Goal: Entertainment & Leisure: Consume media (video, audio)

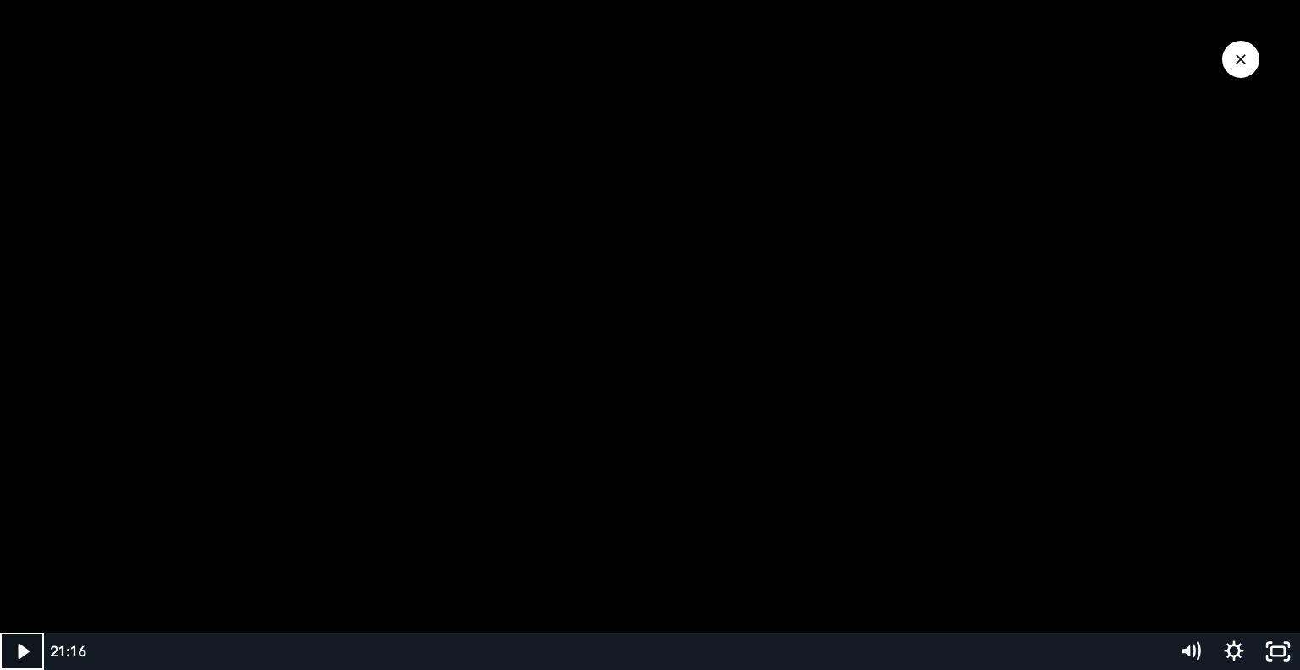
click at [16, 651] on icon "Play Video" at bounding box center [24, 650] width 44 height 37
click at [29, 651] on icon "Pause" at bounding box center [22, 651] width 52 height 45
click at [29, 651] on icon "Play Video" at bounding box center [25, 651] width 14 height 19
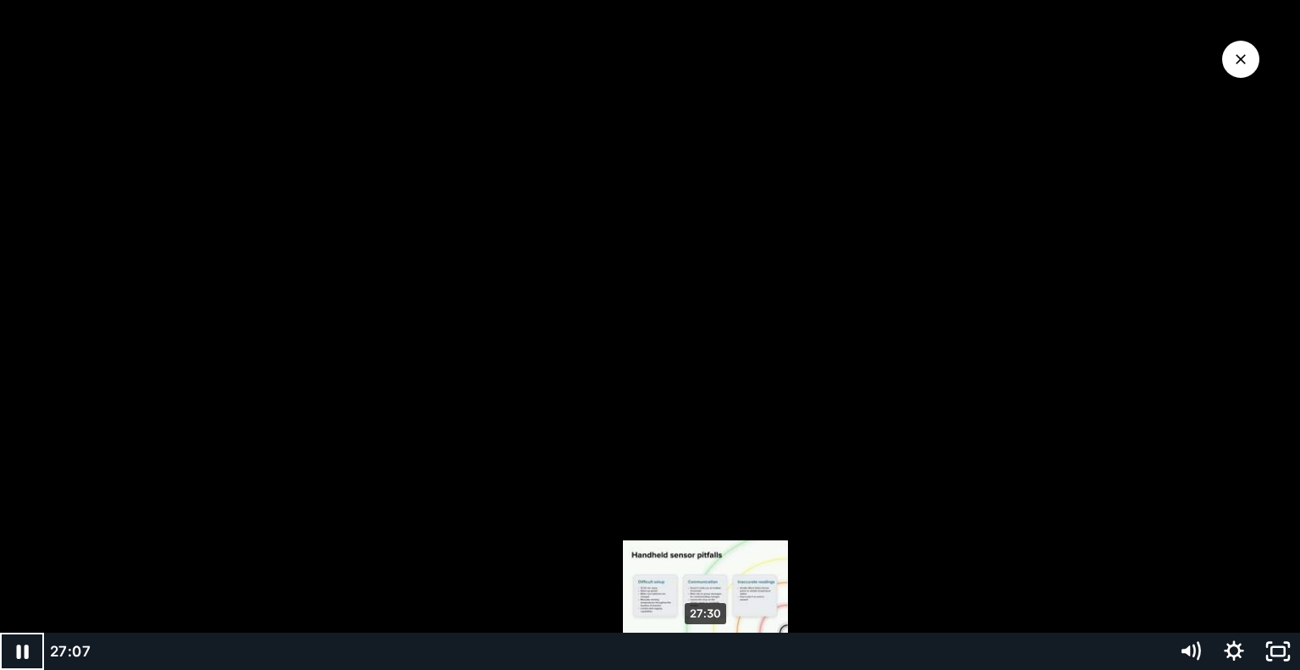
click at [706, 656] on div "27:30" at bounding box center [630, 650] width 1054 height 37
click at [715, 650] on div "27:53" at bounding box center [630, 650] width 1054 height 37
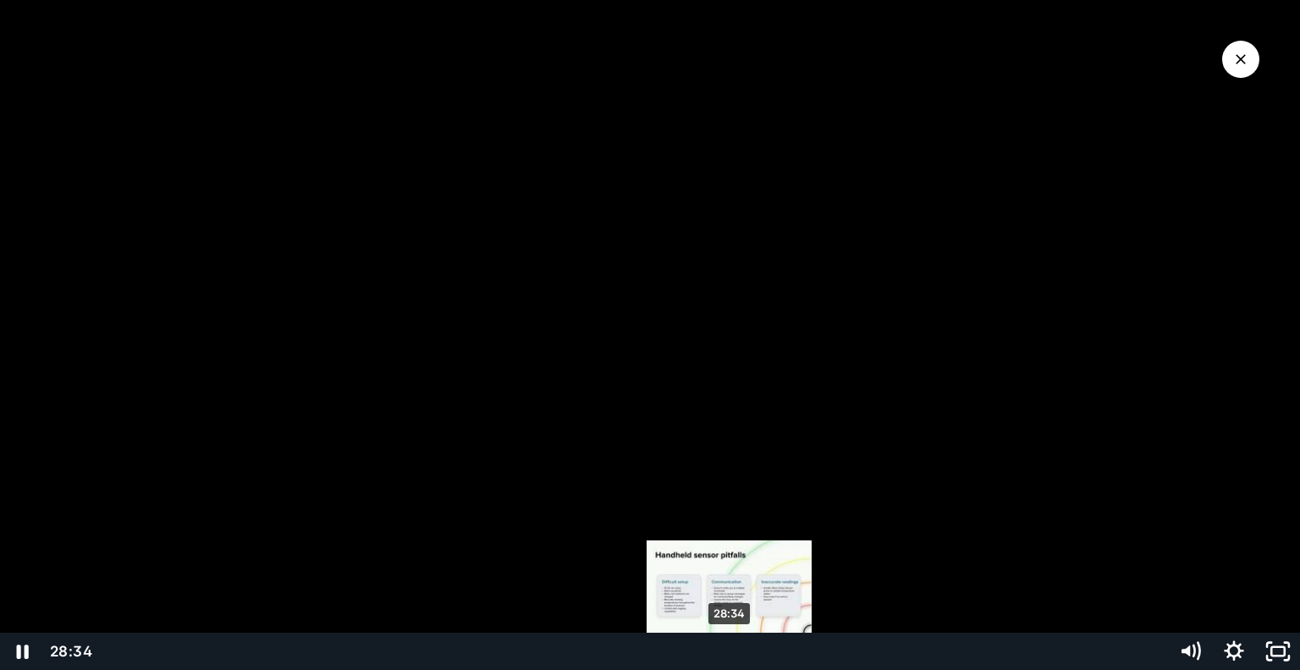
click at [755, 666] on div "28:34" at bounding box center [630, 650] width 1054 height 37
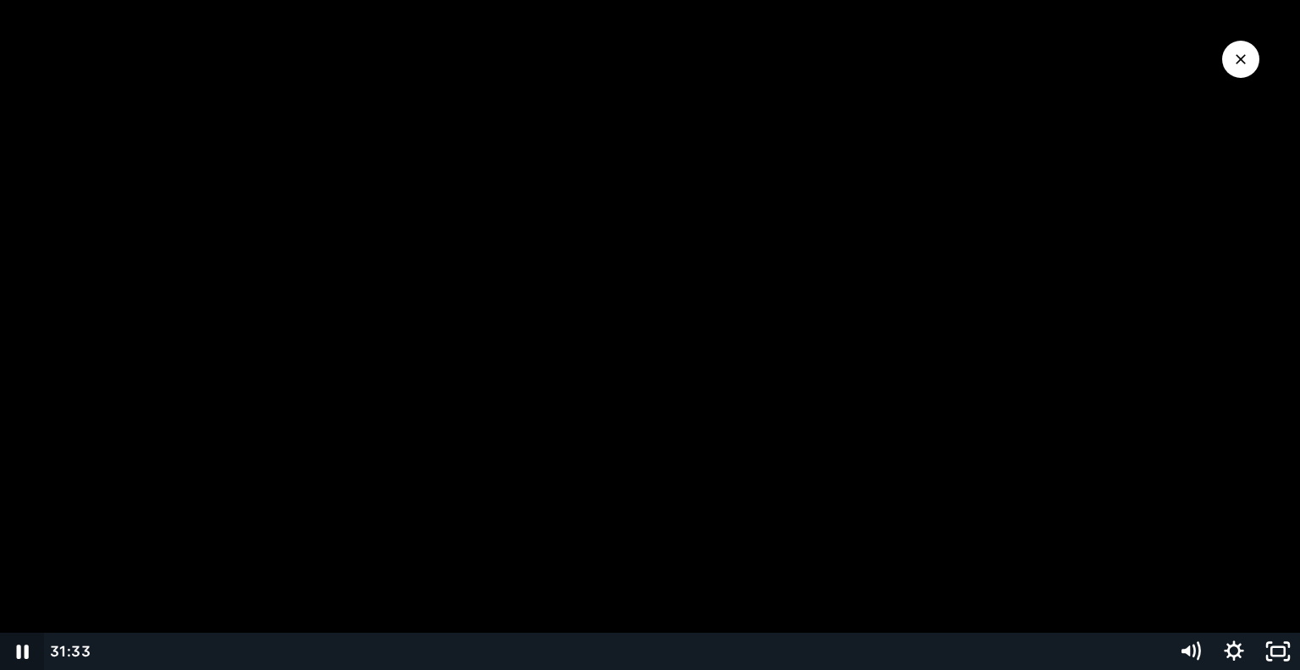
click at [23, 652] on icon "Pause" at bounding box center [22, 650] width 44 height 37
click at [23, 652] on icon "Play Video" at bounding box center [25, 651] width 14 height 19
click at [23, 652] on icon "Pause" at bounding box center [22, 651] width 52 height 45
click at [23, 653] on icon "Play Video" at bounding box center [25, 651] width 14 height 19
drag, startPoint x: 23, startPoint y: 653, endPoint x: 41, endPoint y: 654, distance: 17.9
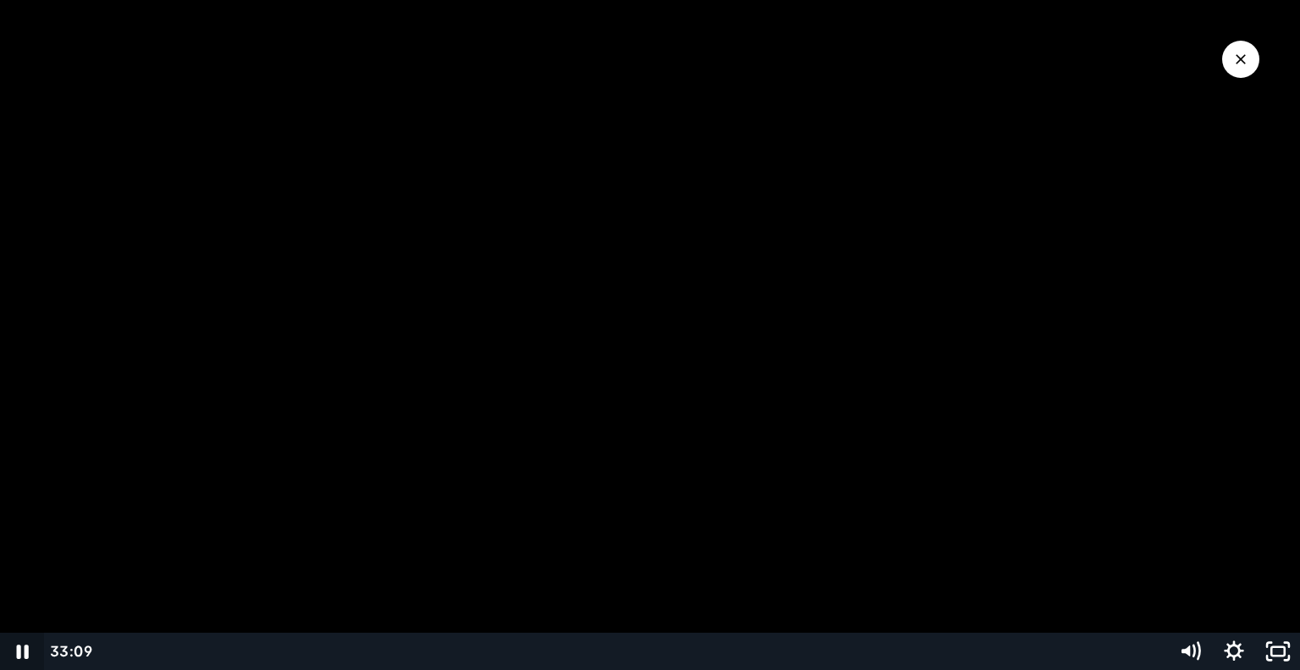
click at [41, 654] on icon "Pause" at bounding box center [22, 650] width 44 height 37
click at [17, 649] on icon "Play Video" at bounding box center [24, 650] width 44 height 37
click at [22, 654] on icon "Pause" at bounding box center [22, 650] width 44 height 37
click at [25, 648] on icon "Play Video" at bounding box center [23, 651] width 52 height 45
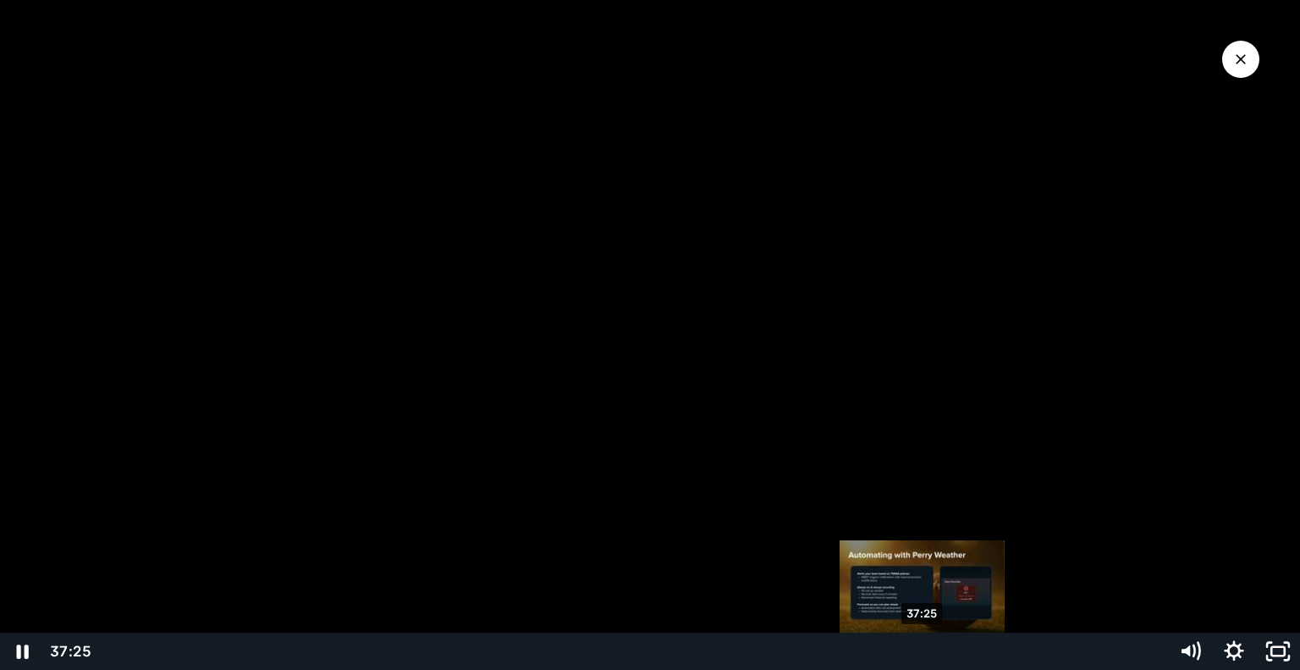
click at [924, 656] on div "37:25" at bounding box center [630, 650] width 1054 height 37
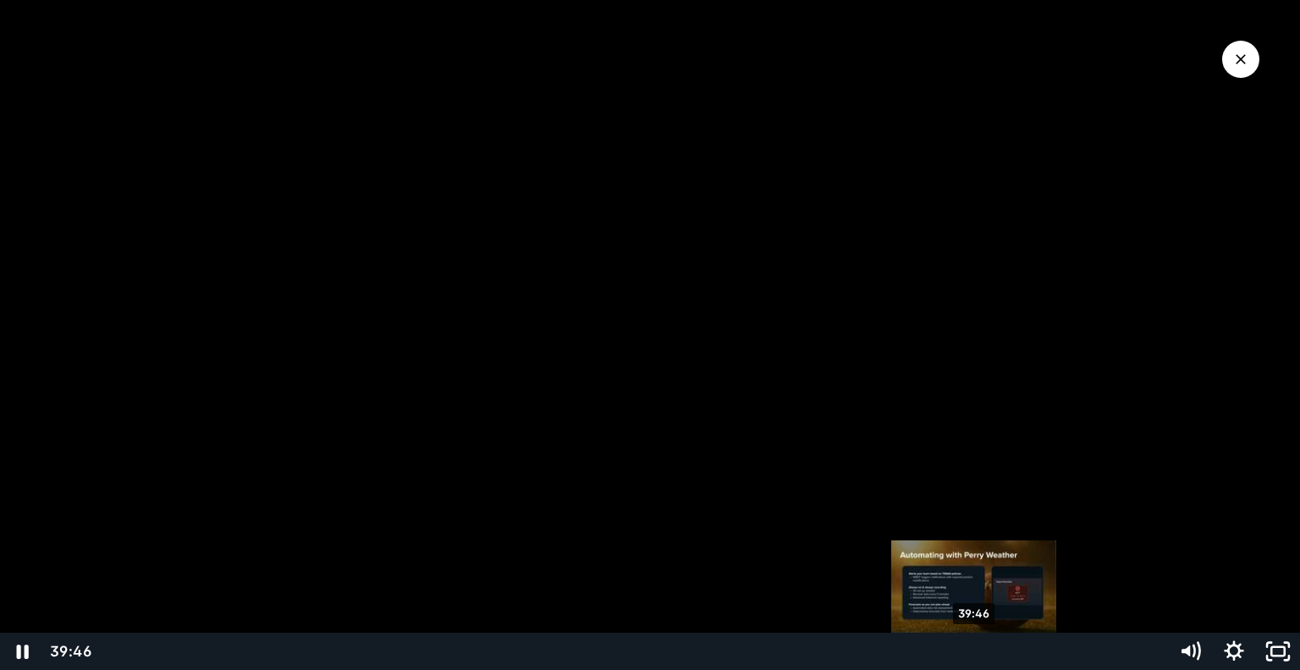
click at [975, 657] on div "39:46" at bounding box center [630, 650] width 1054 height 37
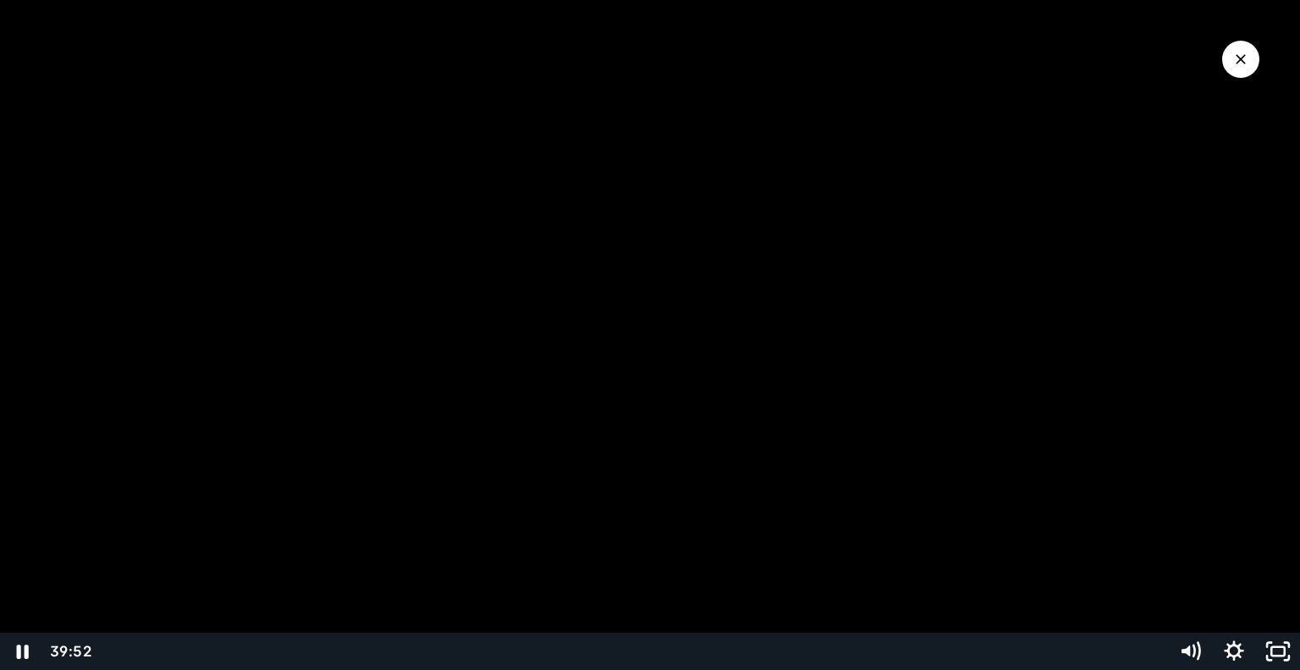
click at [663, 311] on div at bounding box center [650, 335] width 1300 height 670
click at [662, 311] on div at bounding box center [650, 335] width 1300 height 670
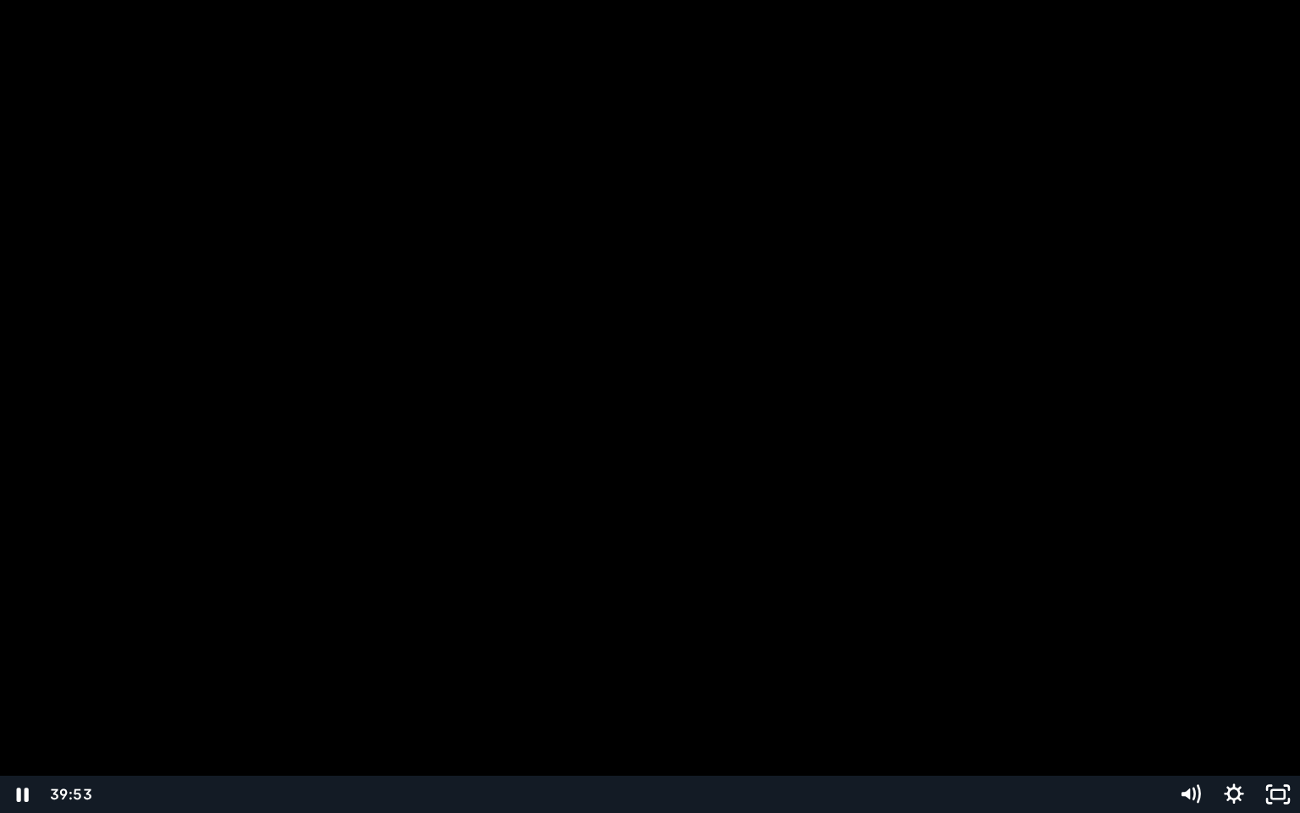
click at [647, 420] on div at bounding box center [650, 406] width 1300 height 813
click at [650, 417] on div at bounding box center [650, 406] width 1300 height 813
click at [6, 669] on icon "Pause" at bounding box center [22, 793] width 44 height 37
click at [26, 669] on icon "Play Video" at bounding box center [23, 794] width 52 height 45
click at [18, 669] on icon "Pause" at bounding box center [22, 794] width 14 height 17
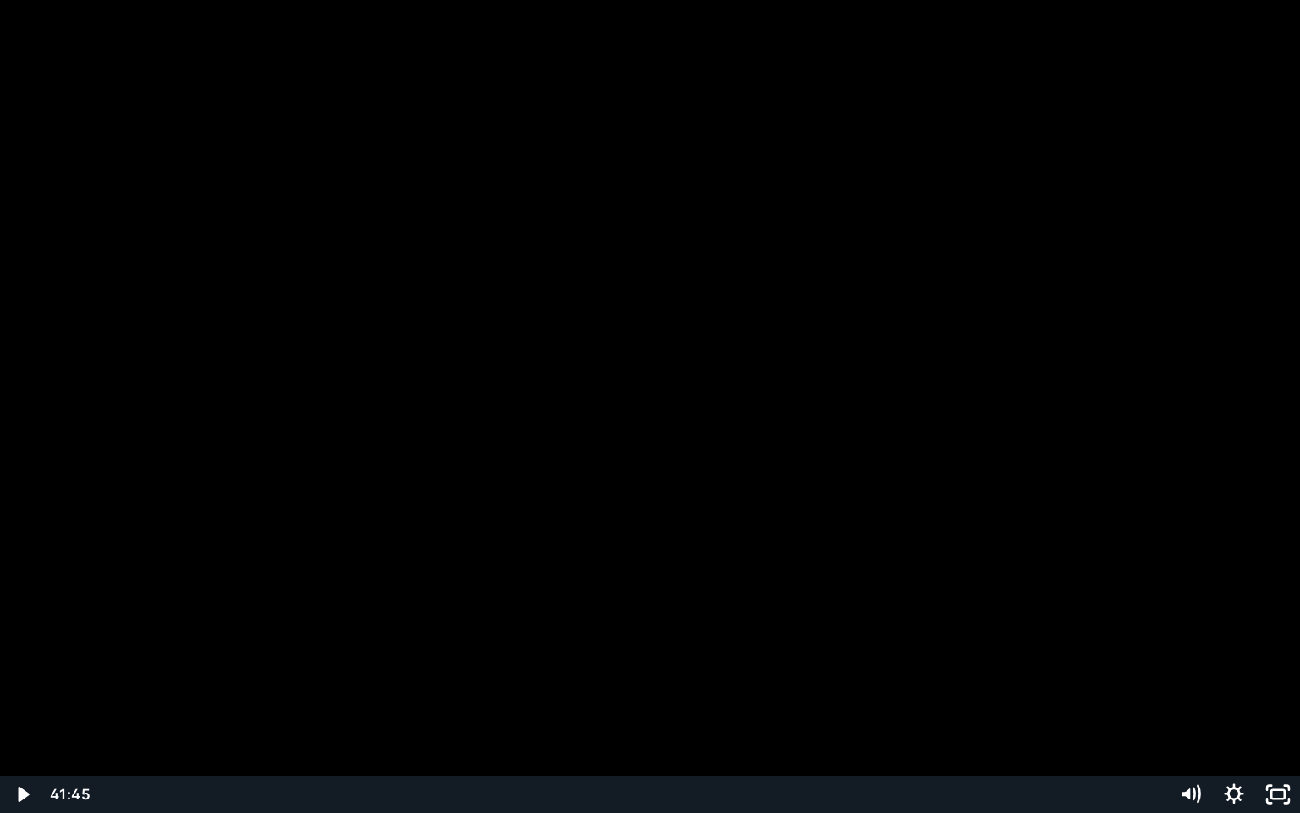
click at [45, 669] on div "41:45 0:49" at bounding box center [606, 793] width 1124 height 37
click at [30, 669] on div at bounding box center [650, 406] width 1300 height 813
click at [1117, 669] on div "46:13" at bounding box center [630, 793] width 1054 height 37
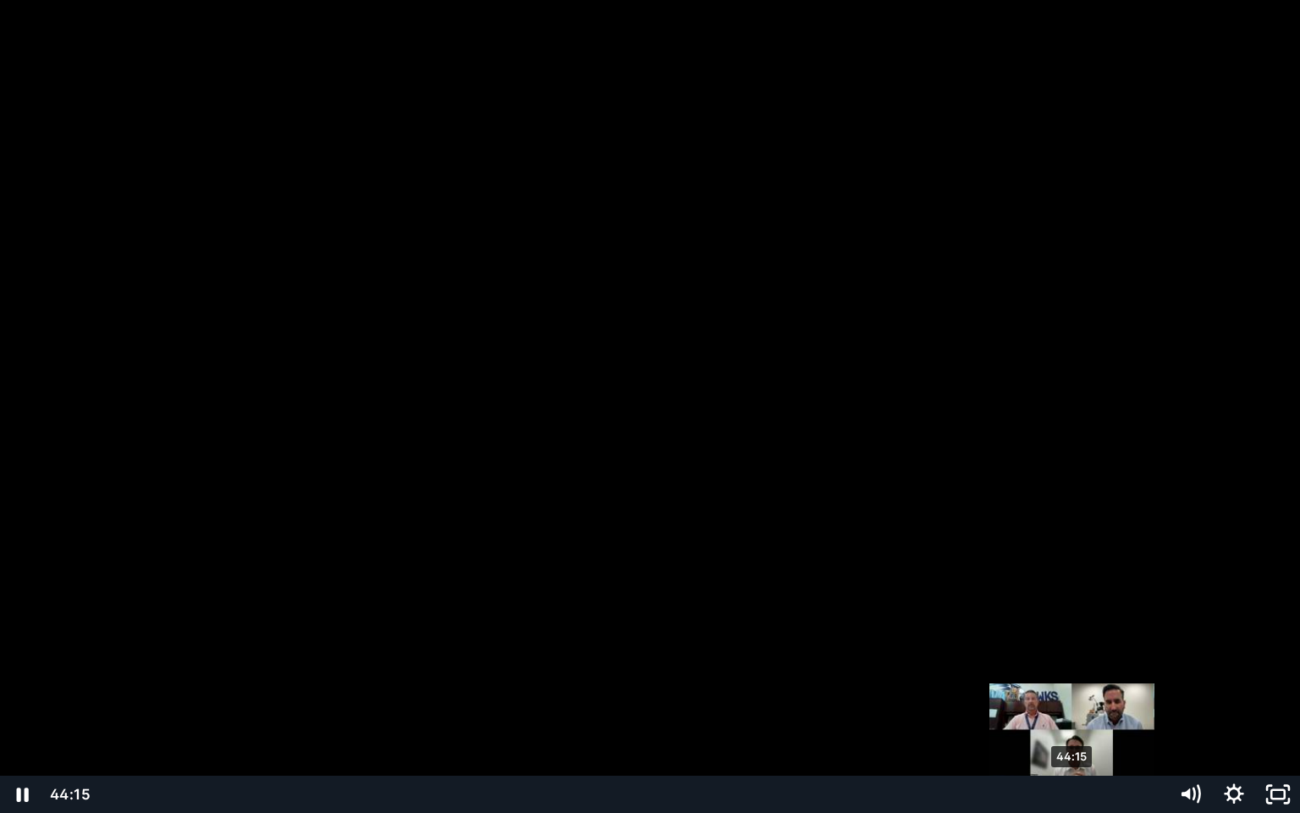
drag, startPoint x: 1114, startPoint y: 792, endPoint x: 1074, endPoint y: 798, distance: 40.2
click at [1074, 669] on div "Playbar" at bounding box center [1072, 794] width 13 height 13
click at [1087, 669] on div "44:45" at bounding box center [630, 793] width 1054 height 37
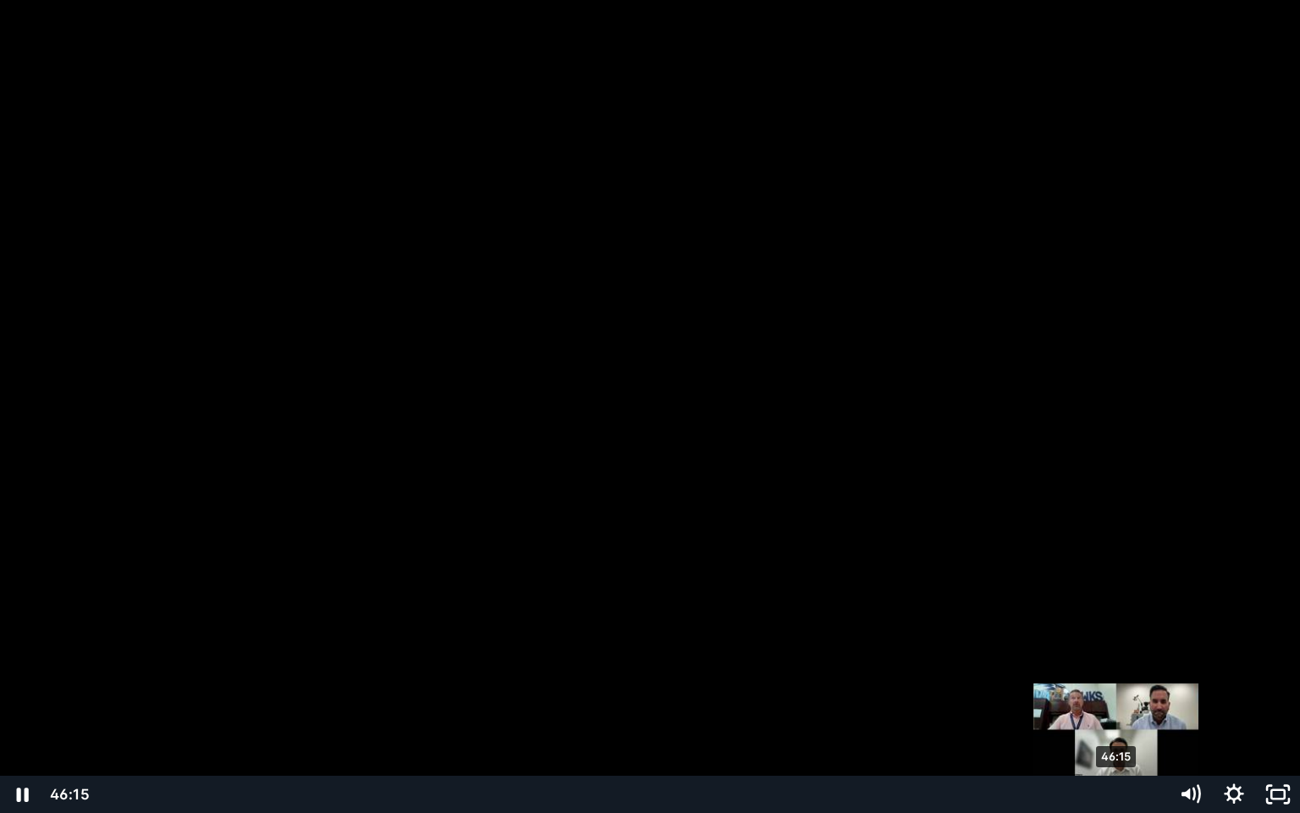
drag, startPoint x: 1090, startPoint y: 794, endPoint x: 1118, endPoint y: 792, distance: 27.1
click at [1118, 669] on div "Playbar" at bounding box center [1116, 794] width 13 height 13
